Goal: Information Seeking & Learning: Learn about a topic

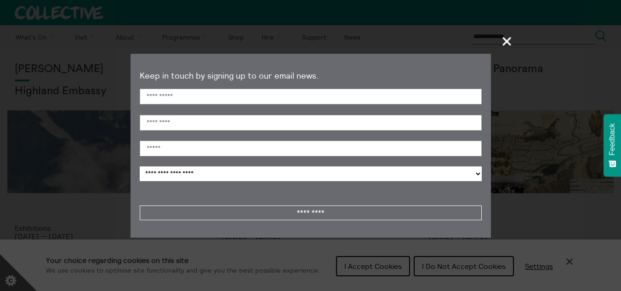
click at [506, 35] on span "+" at bounding box center [507, 41] width 27 height 27
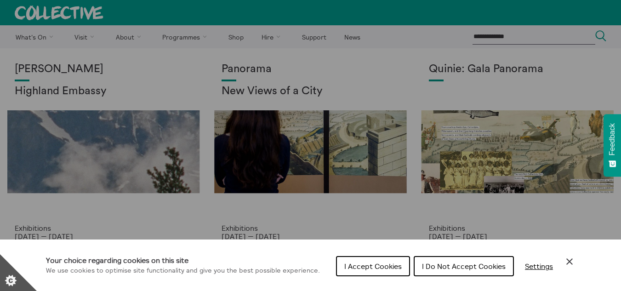
click at [463, 264] on span "I Do Not Accept Cookies" at bounding box center [464, 266] width 84 height 9
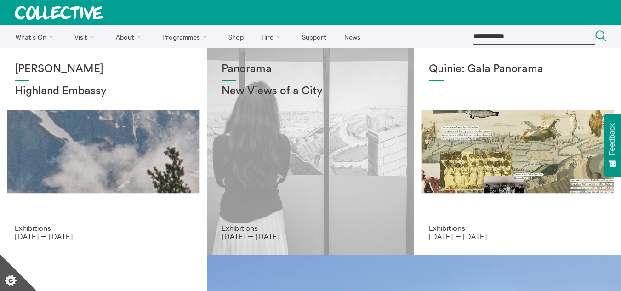
click at [242, 227] on p "Exhibitions" at bounding box center [311, 228] width 178 height 8
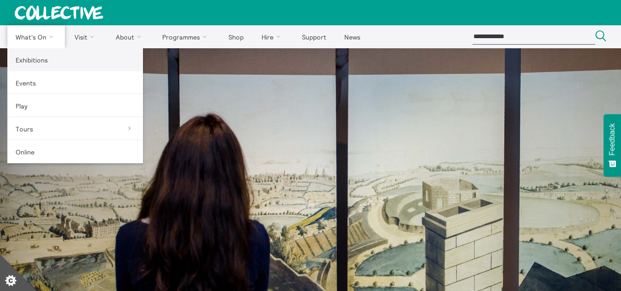
click at [28, 61] on link "Exhibitions" at bounding box center [75, 59] width 136 height 23
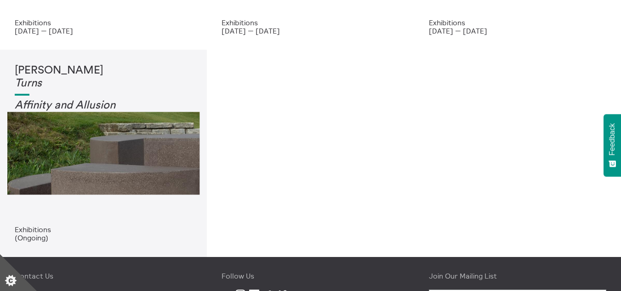
scroll to position [202, 0]
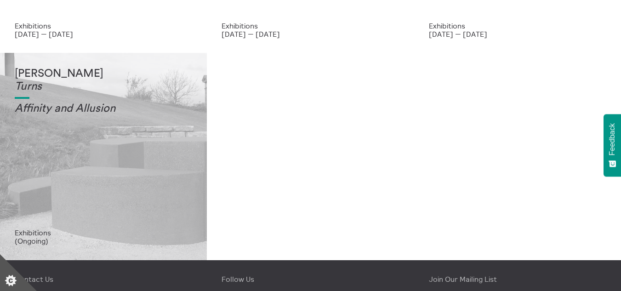
click at [125, 189] on div "Tessa Lynch Turns Affinity and Allusi on" at bounding box center [104, 148] width 178 height 161
